Goal: Information Seeking & Learning: Find specific fact

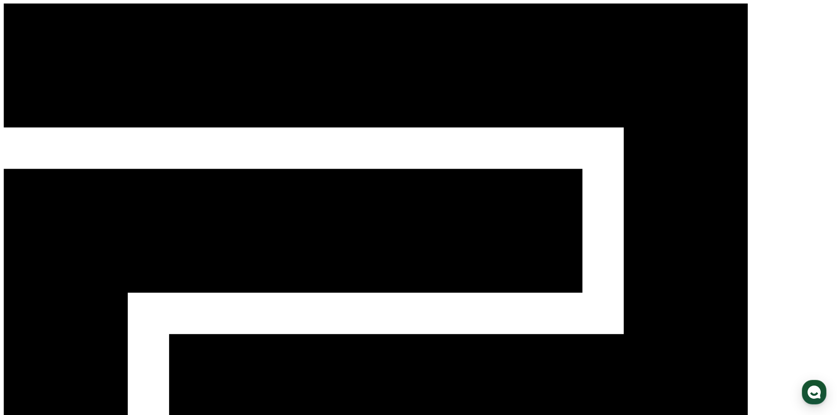
paste input "**********"
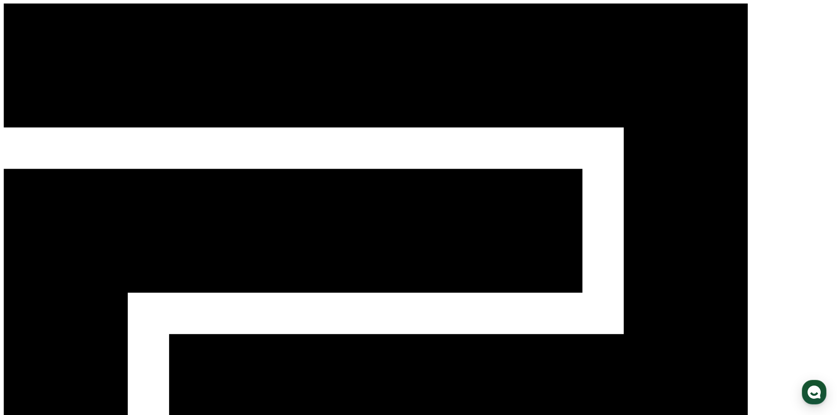
type input "**********"
